Goal: Task Accomplishment & Management: Manage account settings

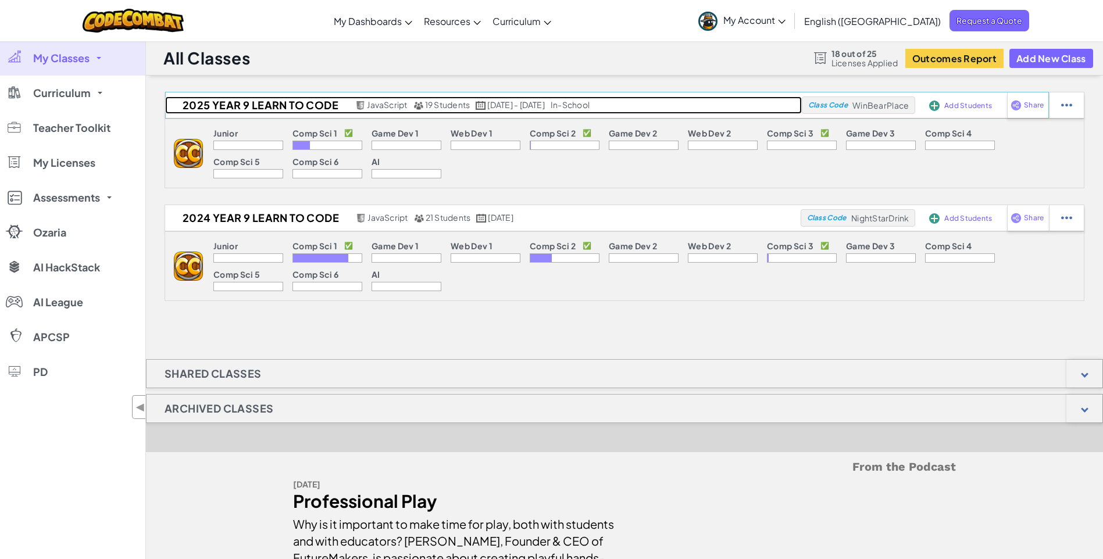
click at [267, 109] on h2 "2025 YEAR 9 LEARN TO CODE" at bounding box center [258, 105] width 187 height 17
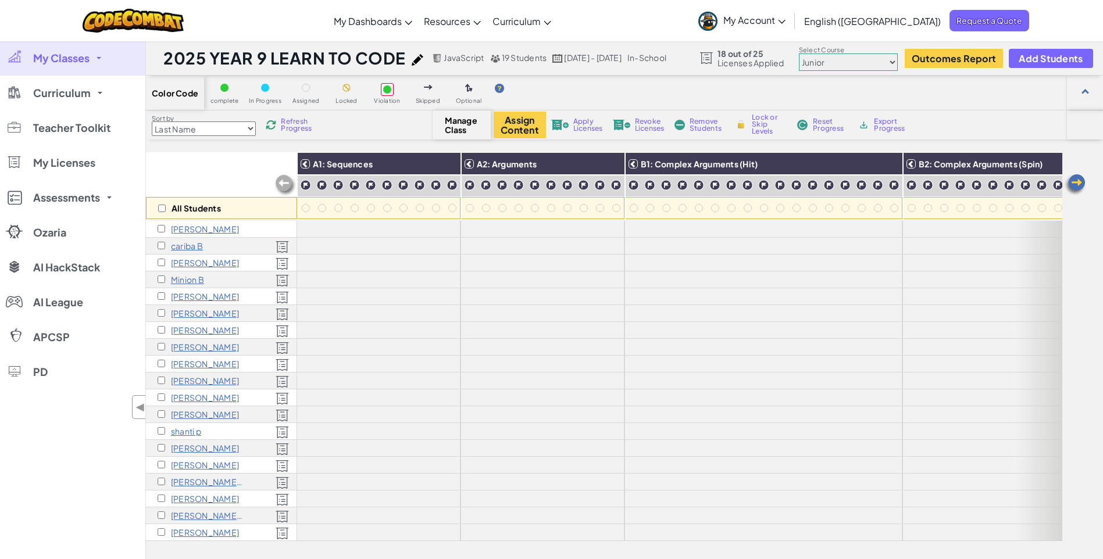
click at [869, 61] on select "Junior Introduction to Computer Science Game Development 1 Web Development 1 Co…" at bounding box center [848, 61] width 99 height 17
click at [800, 53] on select "Junior Introduction to Computer Science Game Development 1 Web Development 1 Co…" at bounding box center [848, 61] width 99 height 17
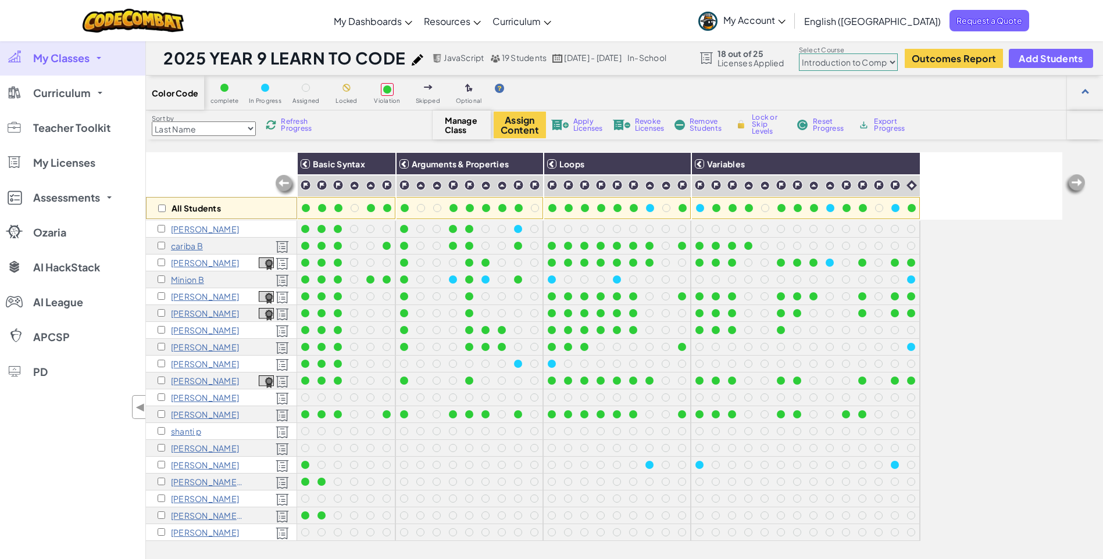
click at [847, 65] on select "Junior Introduction to Computer Science Game Development 1 Web Development 1 Co…" at bounding box center [848, 61] width 99 height 17
click at [800, 53] on select "Junior Introduction to Computer Science Game Development 1 Web Development 1 Co…" at bounding box center [848, 61] width 99 height 17
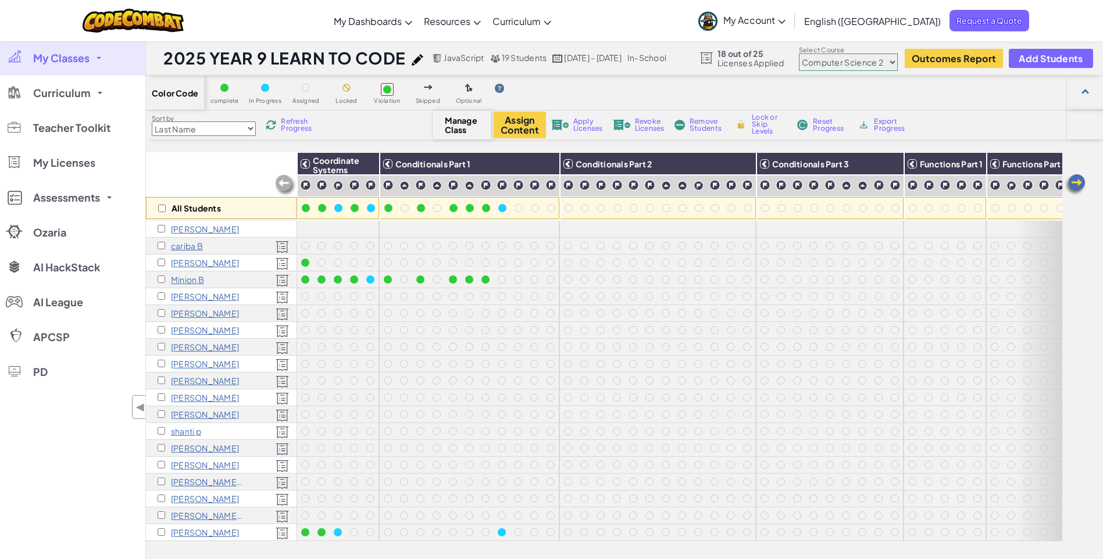
click at [837, 65] on select "Junior Introduction to Computer Science Game Development 1 Web Development 1 Co…" at bounding box center [848, 61] width 99 height 17
select select "560f1a9f22961295f9427742"
click at [800, 53] on select "Junior Introduction to Computer Science Game Development 1 Web Development 1 Co…" at bounding box center [848, 61] width 99 height 17
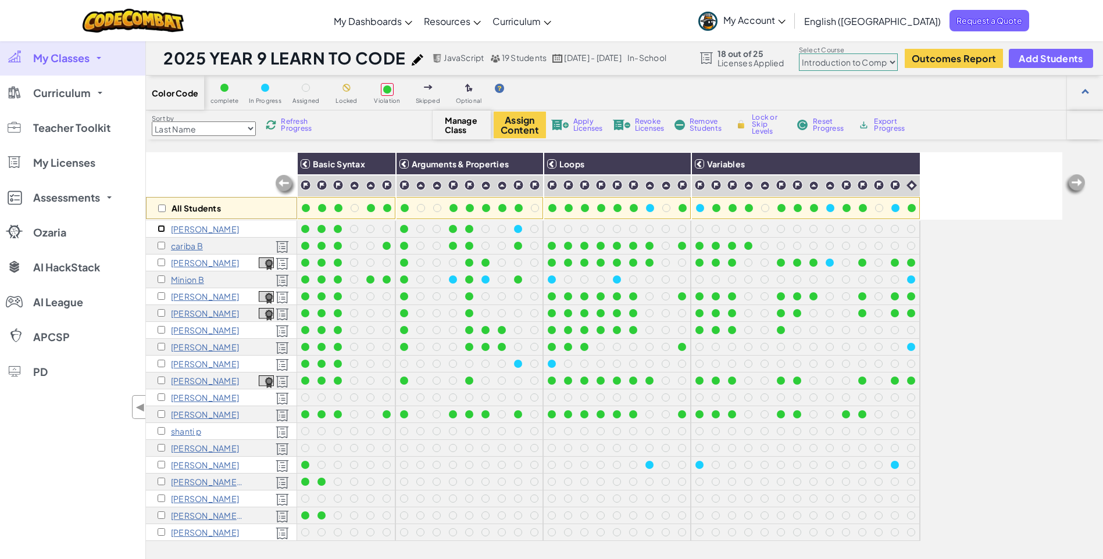
click at [159, 227] on input "checkbox" at bounding box center [162, 229] width 8 height 8
click at [577, 120] on span "Apply Licenses" at bounding box center [588, 125] width 30 height 14
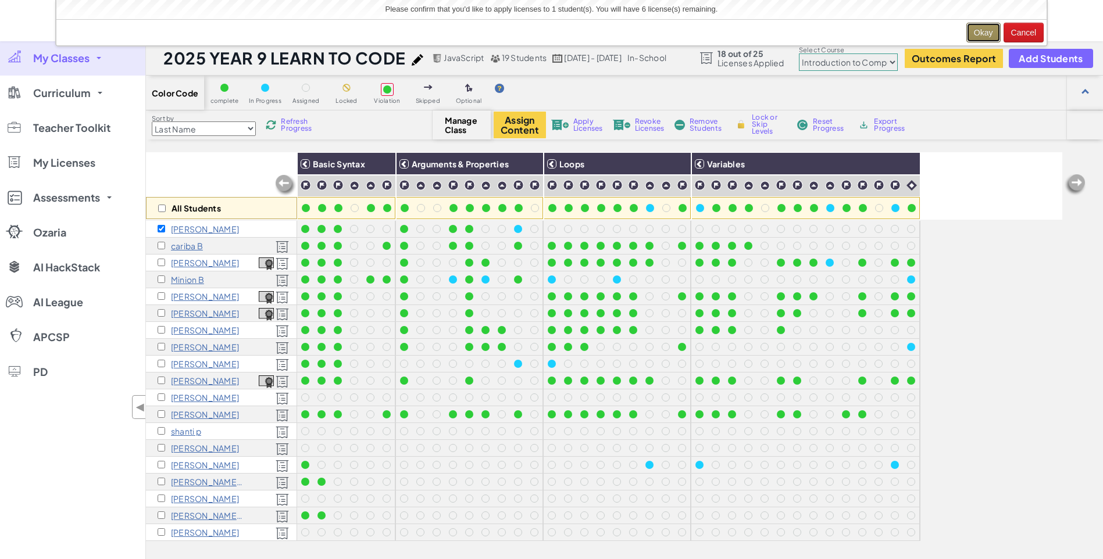
click at [977, 30] on button "Okay" at bounding box center [983, 33] width 34 height 20
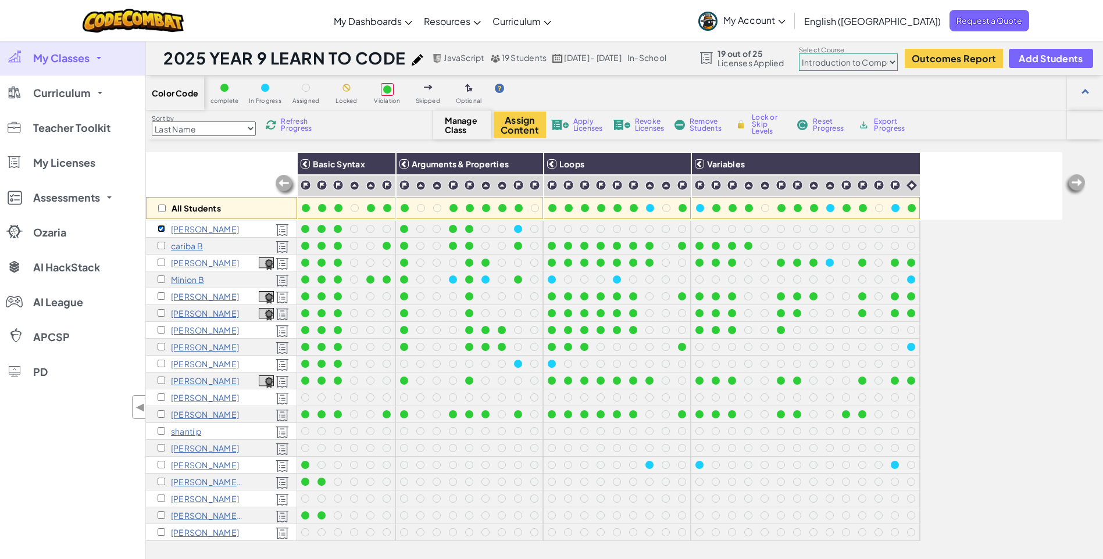
click at [159, 228] on input "checkbox" at bounding box center [162, 229] width 8 height 8
checkbox input "false"
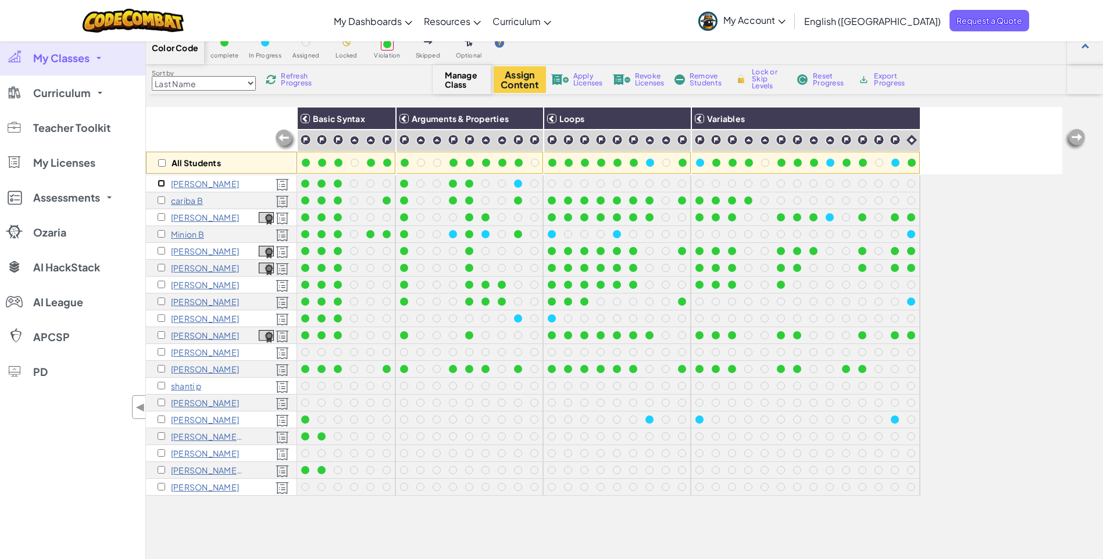
scroll to position [35, 0]
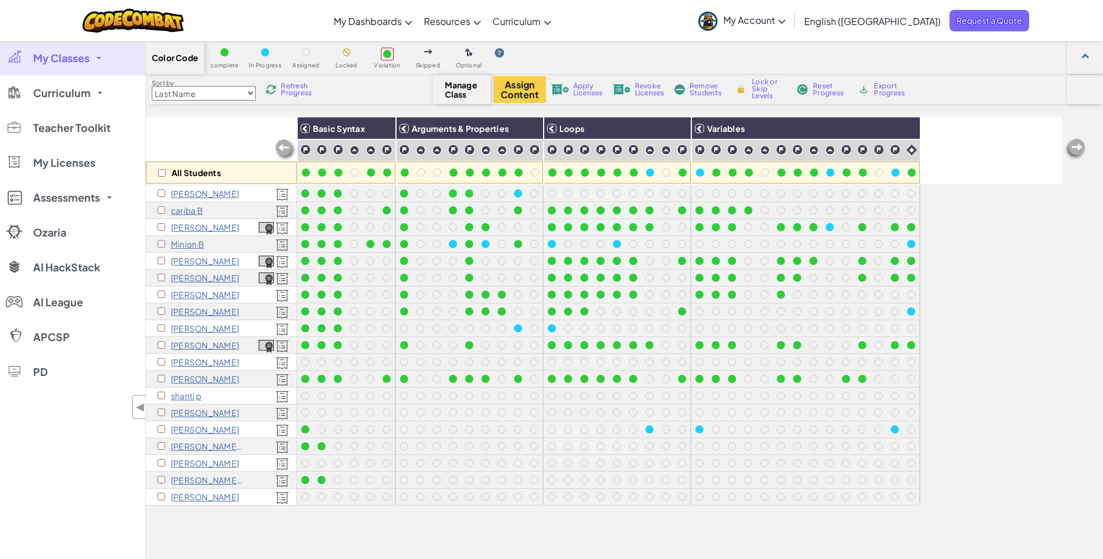
click at [286, 145] on img at bounding box center [285, 149] width 23 height 23
click at [1077, 145] on img at bounding box center [1075, 149] width 23 height 23
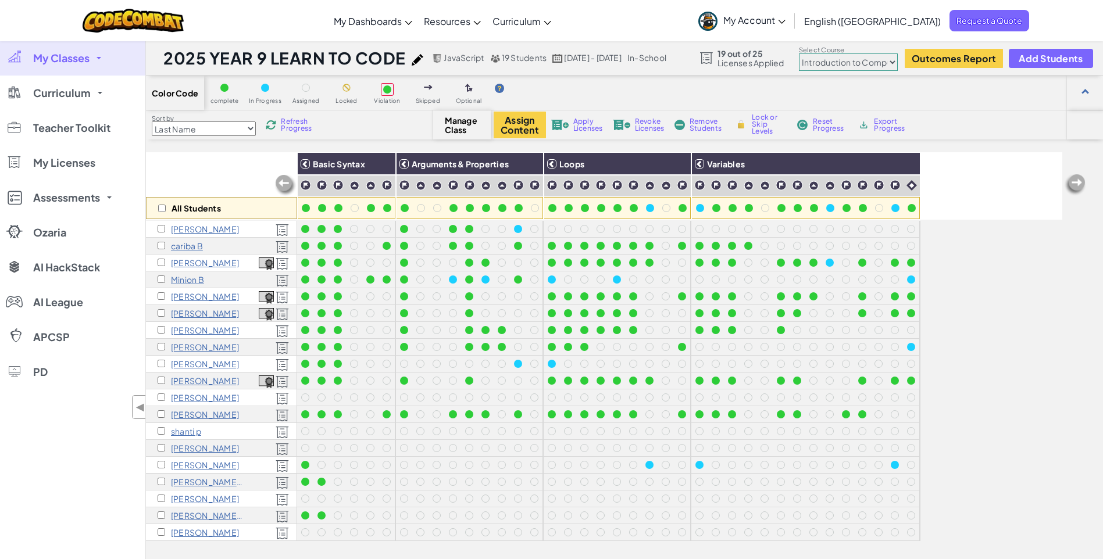
click at [889, 62] on select "Junior Introduction to Computer Science Game Development 1 Web Development 1 Co…" at bounding box center [848, 61] width 99 height 17
select select "5632661322961295f9428638"
click at [800, 53] on select "Junior Introduction to Computer Science Game Development 1 Web Development 1 Co…" at bounding box center [848, 61] width 99 height 17
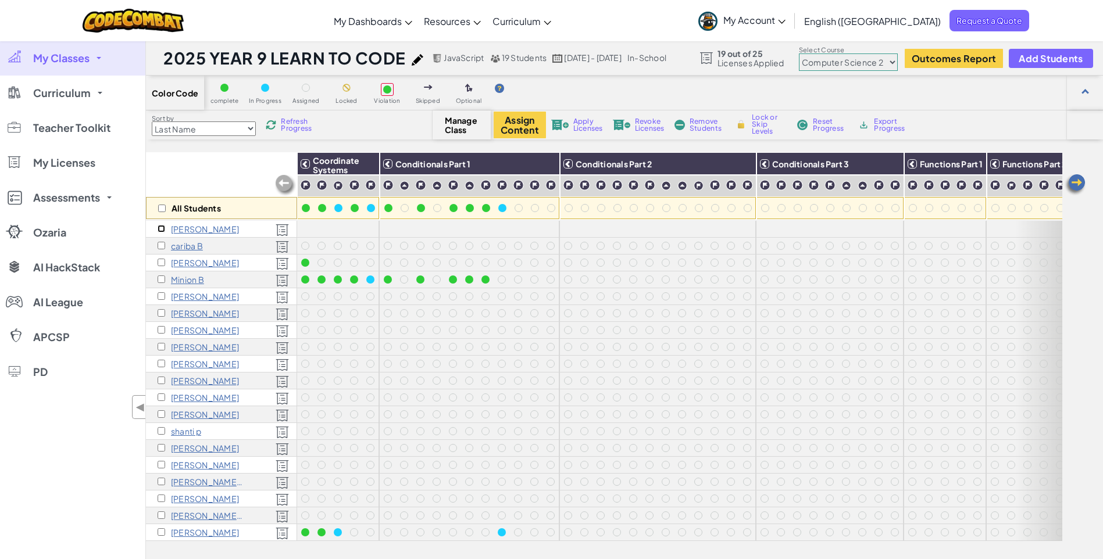
click at [158, 229] on input "checkbox" at bounding box center [162, 229] width 8 height 8
checkbox input "true"
click at [527, 126] on button "Assign Content" at bounding box center [520, 125] width 52 height 27
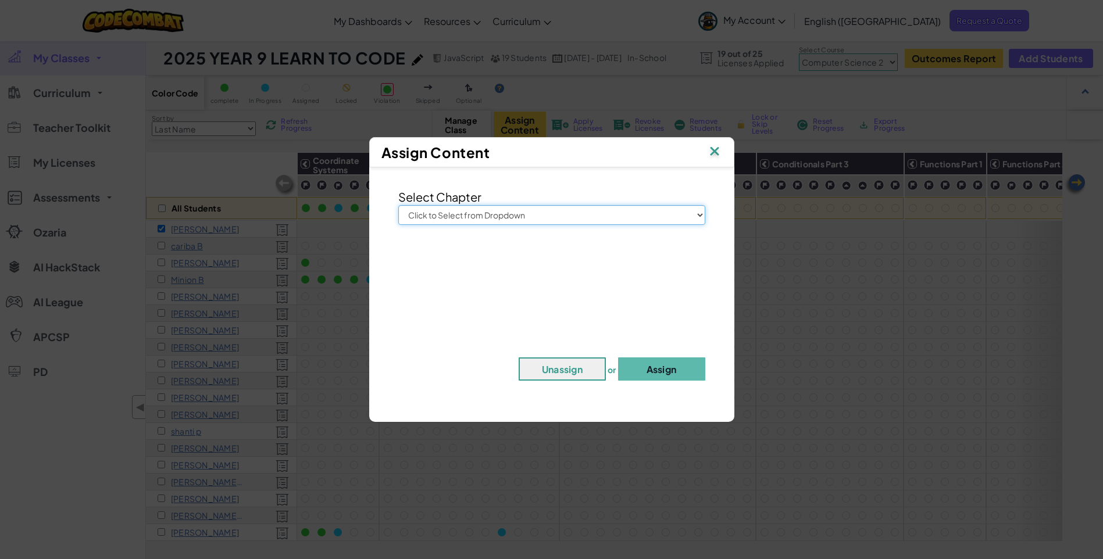
click at [516, 217] on select "Click to Select from Dropdown Junior Introduction to Computer Science Game Deve…" at bounding box center [551, 215] width 307 height 20
select select "Computer Science 2"
click at [398, 205] on select "Click to Select from Dropdown Junior Introduction to Computer Science Game Deve…" at bounding box center [551, 215] width 307 height 20
click at [666, 373] on button "Assign" at bounding box center [661, 369] width 87 height 23
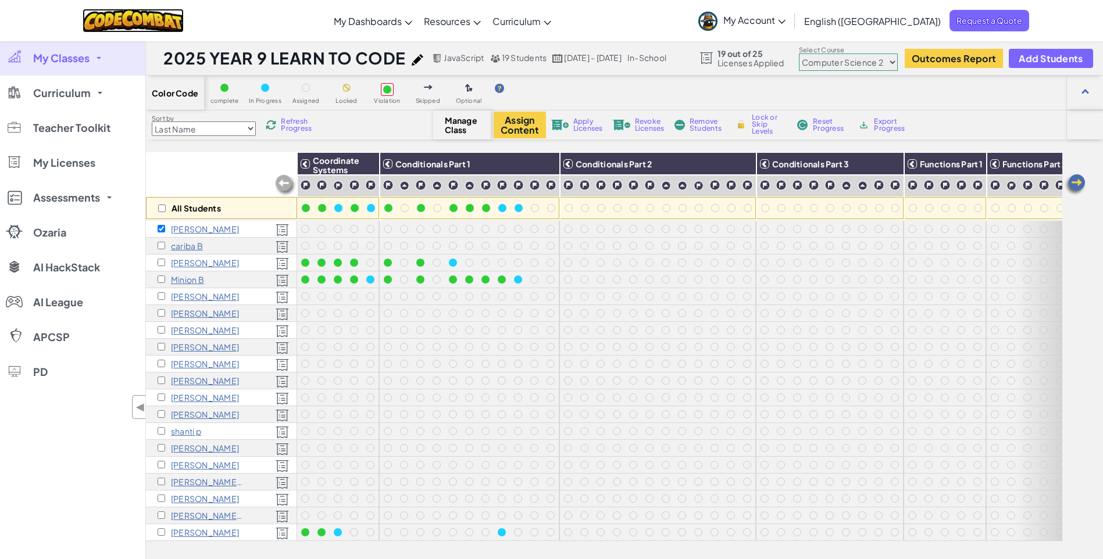
click at [137, 19] on img at bounding box center [134, 21] width 102 height 24
checkbox input "false"
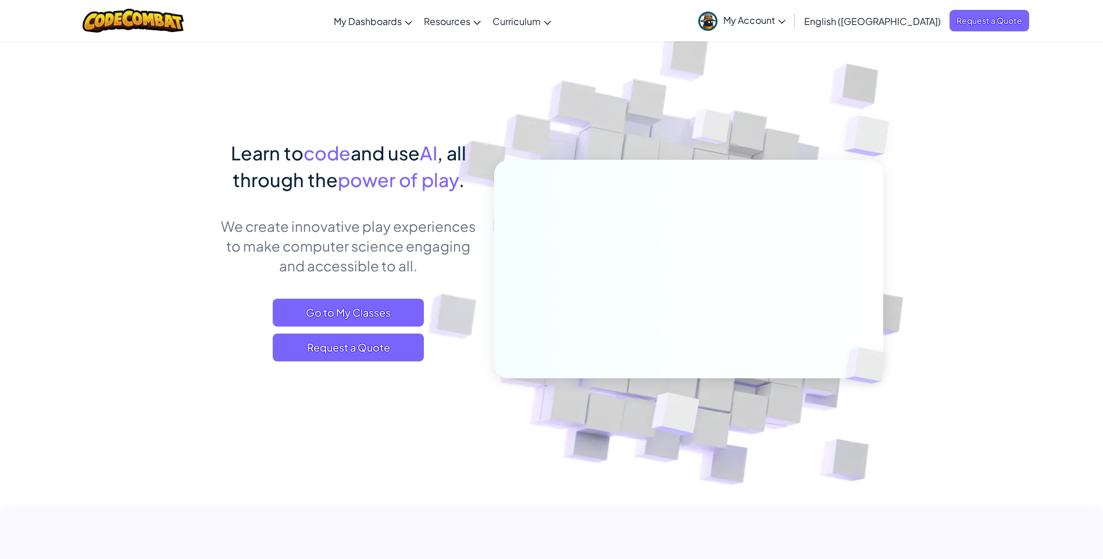
click at [791, 28] on link "My Account" at bounding box center [742, 20] width 99 height 37
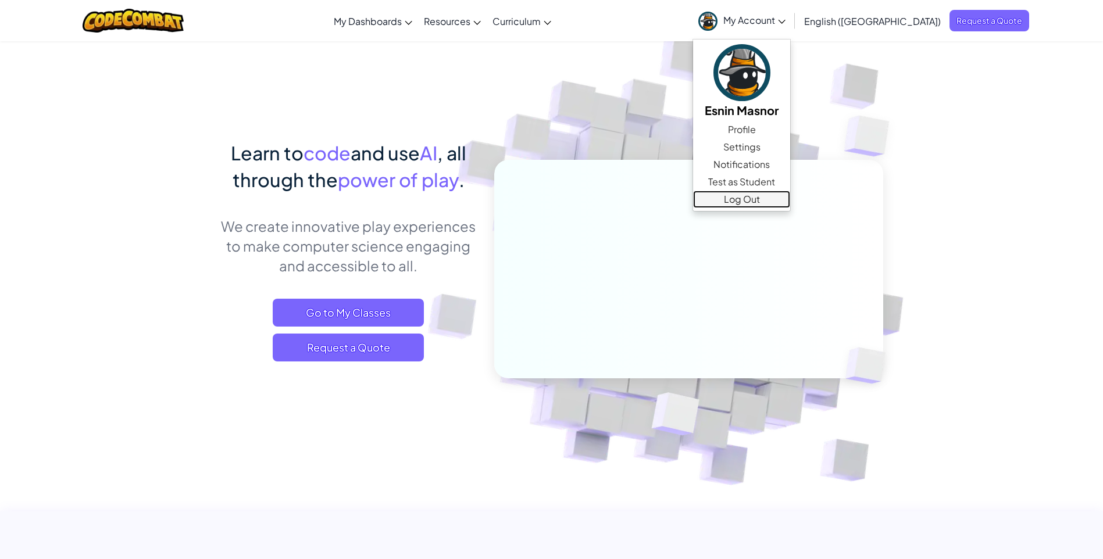
click at [790, 201] on link "Log Out" at bounding box center [741, 199] width 97 height 17
